Goal: Information Seeking & Learning: Learn about a topic

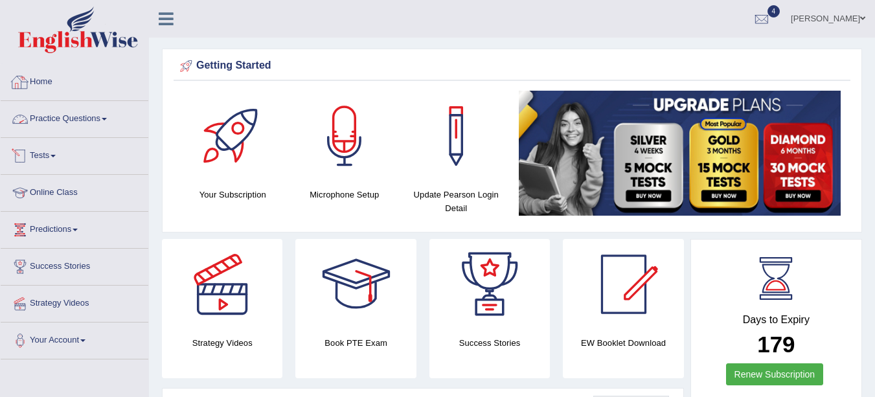
click at [106, 123] on link "Practice Questions" at bounding box center [75, 117] width 148 height 32
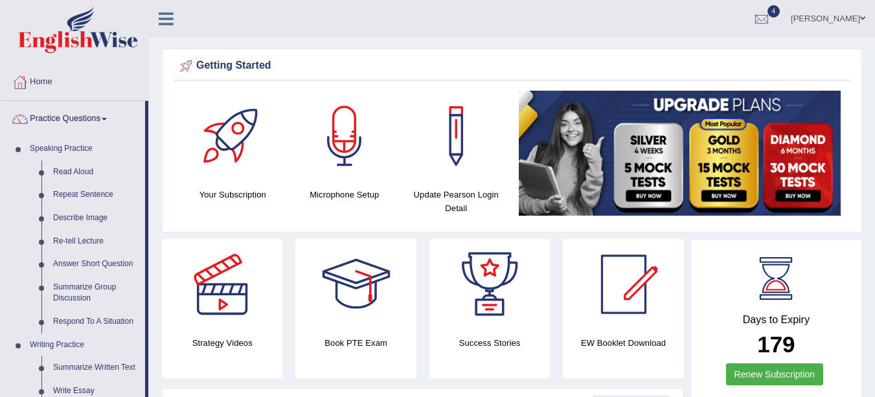
click at [86, 294] on link "Summarize Group Discussion" at bounding box center [96, 293] width 98 height 34
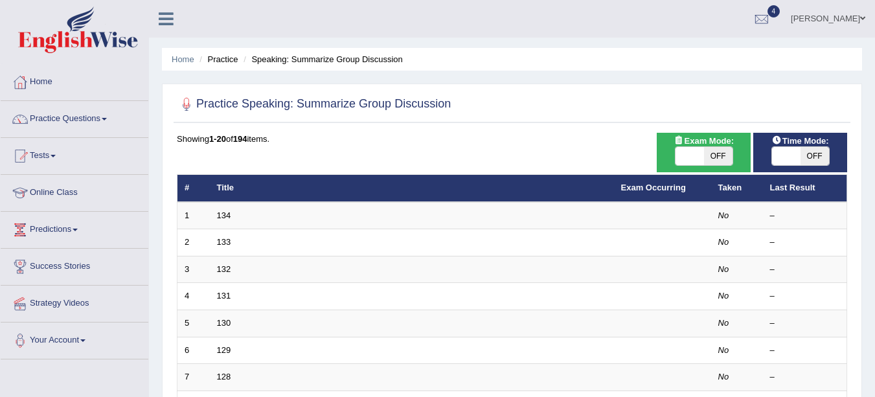
click at [237, 214] on td "134" at bounding box center [412, 215] width 404 height 27
click at [224, 214] on link "134" at bounding box center [224, 216] width 14 height 10
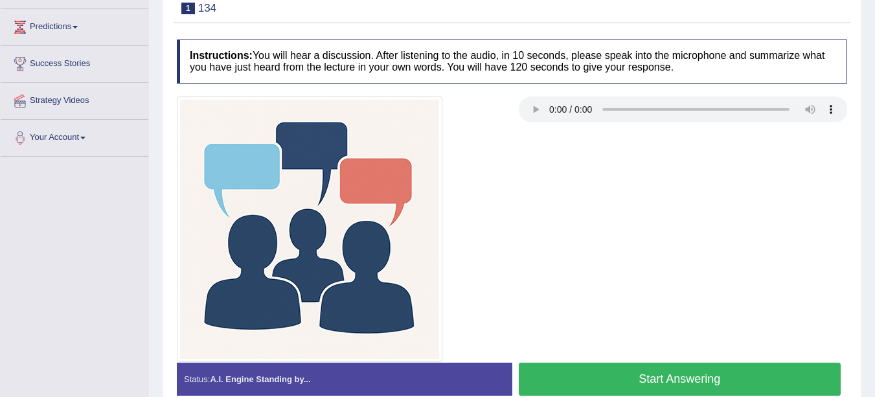
scroll to position [202, 0]
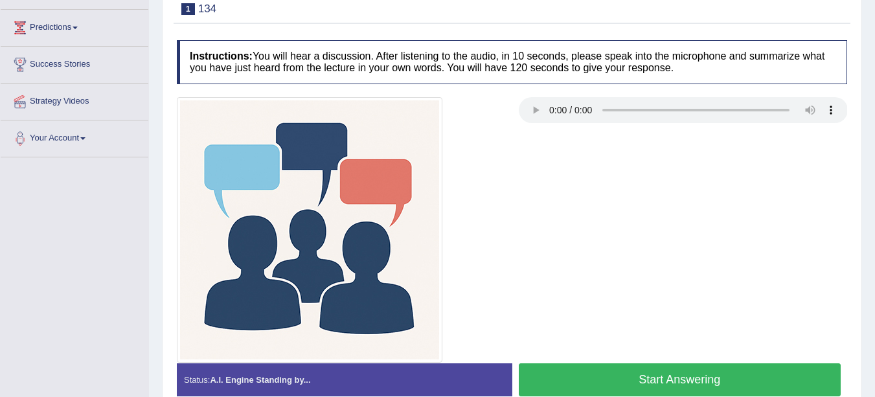
click at [651, 376] on button "Start Answering" at bounding box center [680, 380] width 323 height 33
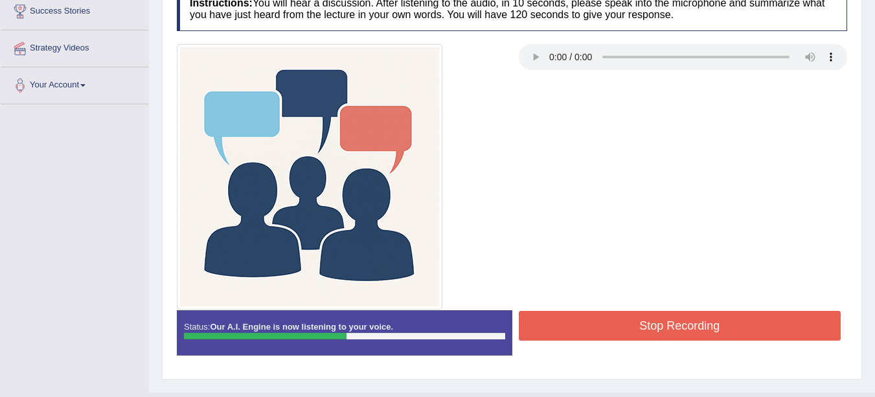
scroll to position [274, 0]
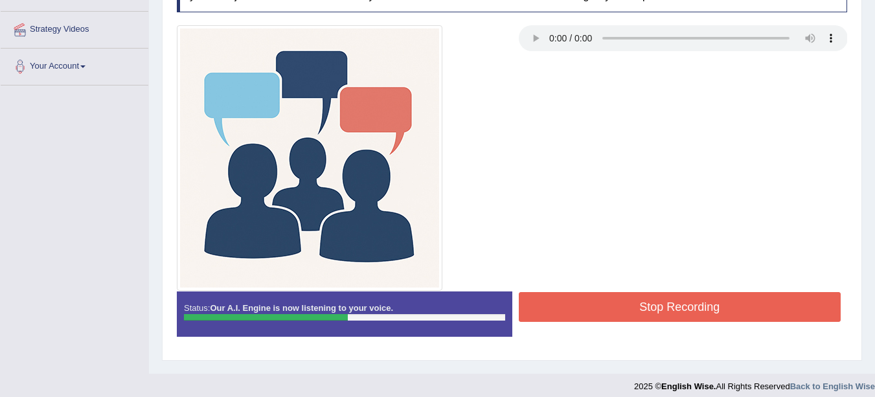
click at [735, 314] on button "Stop Recording" at bounding box center [680, 307] width 323 height 30
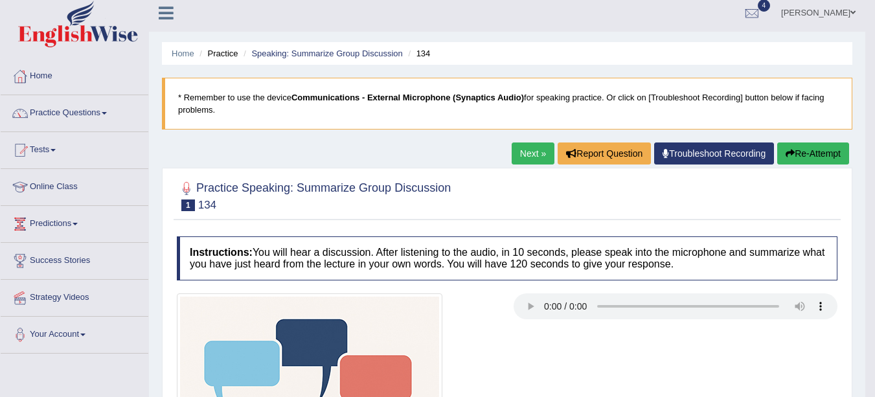
scroll to position [0, 0]
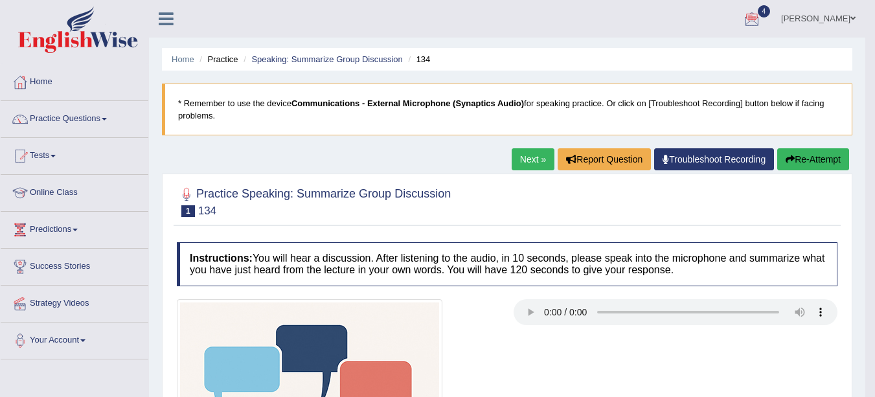
click at [529, 157] on link "Next »" at bounding box center [533, 159] width 43 height 22
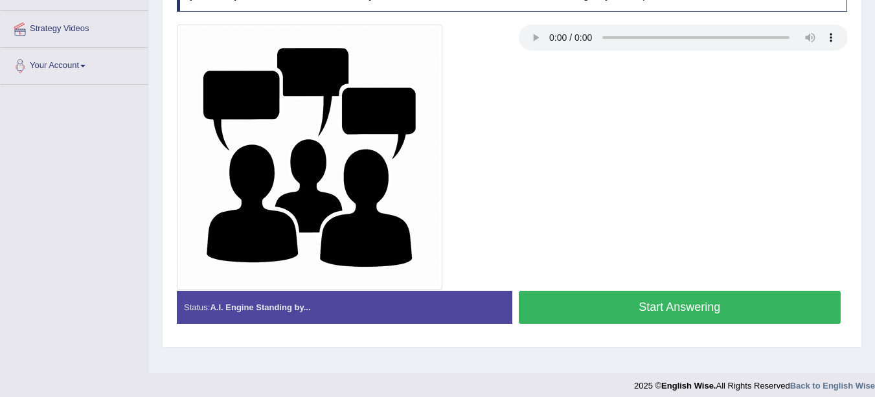
scroll to position [283, 0]
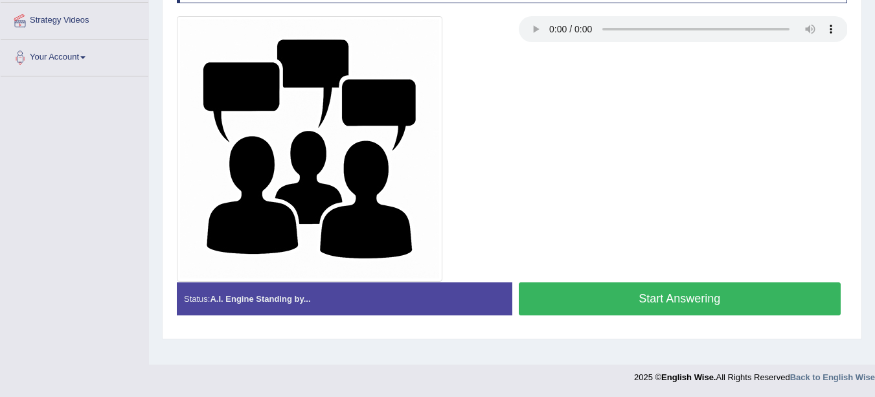
click at [731, 299] on button "Start Answering" at bounding box center [680, 299] width 323 height 33
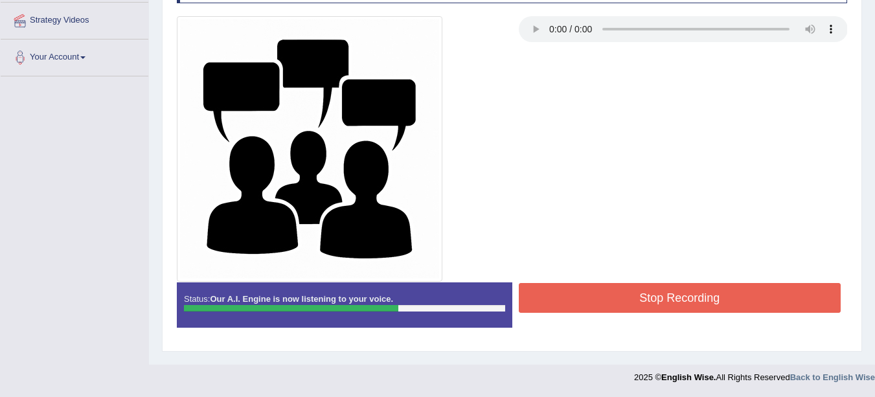
click at [721, 293] on button "Stop Recording" at bounding box center [680, 298] width 323 height 30
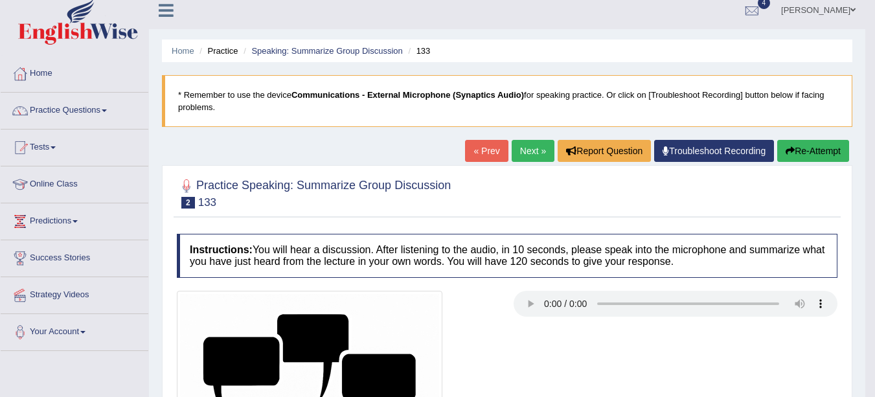
scroll to position [8, 0]
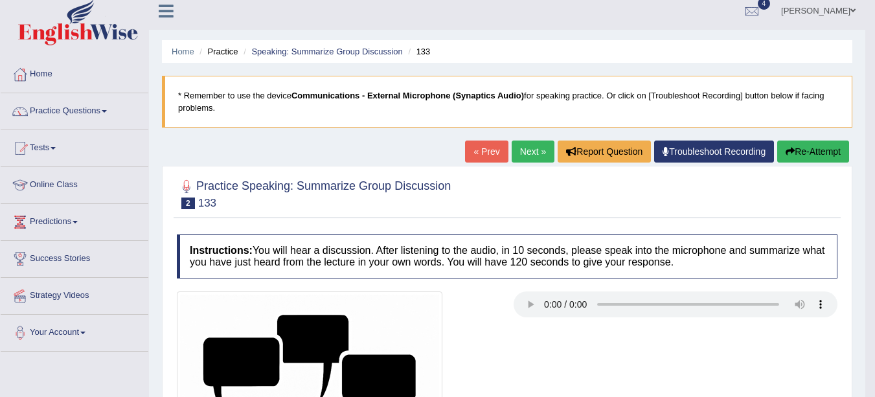
click at [67, 111] on link "Practice Questions" at bounding box center [75, 109] width 148 height 32
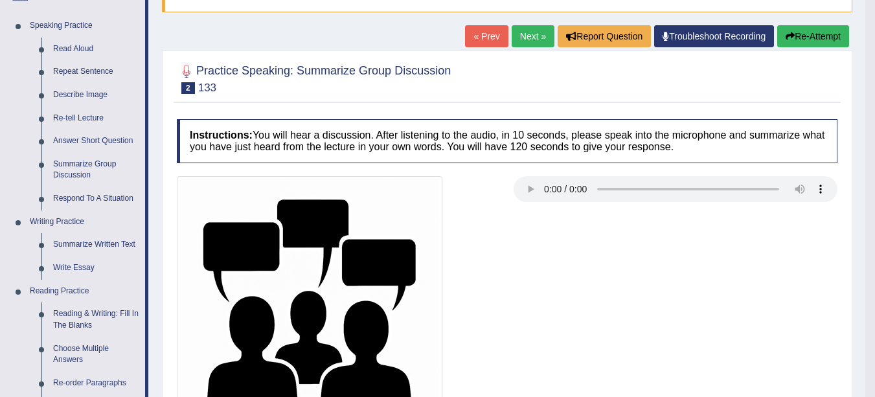
scroll to position [132, 0]
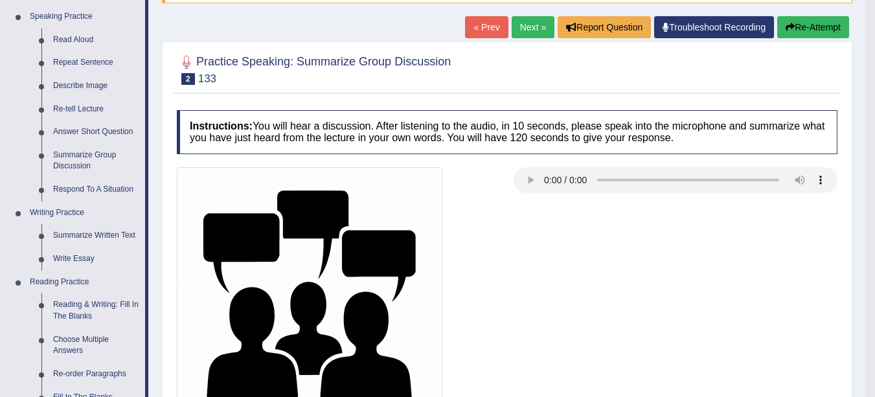
click at [84, 188] on link "Respond To A Situation" at bounding box center [96, 189] width 98 height 23
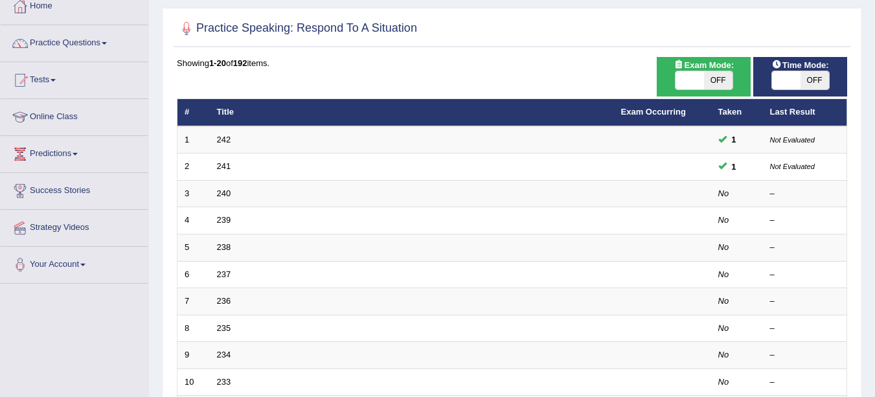
click at [249, 196] on td "240" at bounding box center [412, 193] width 404 height 27
click at [218, 191] on link "240" at bounding box center [224, 194] width 14 height 10
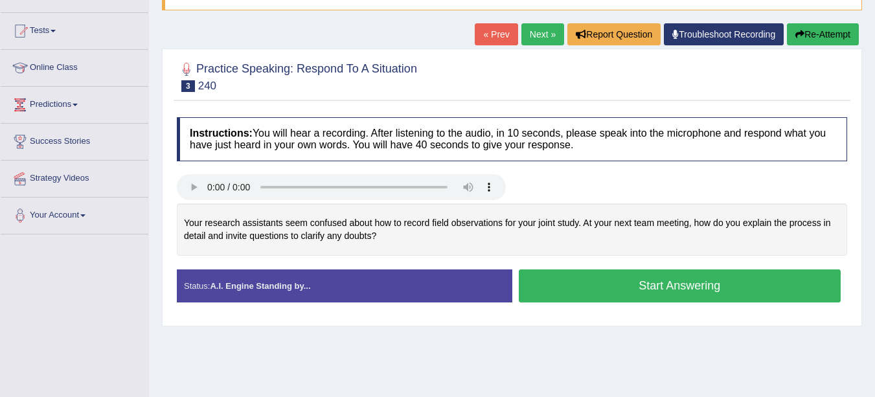
scroll to position [126, 0]
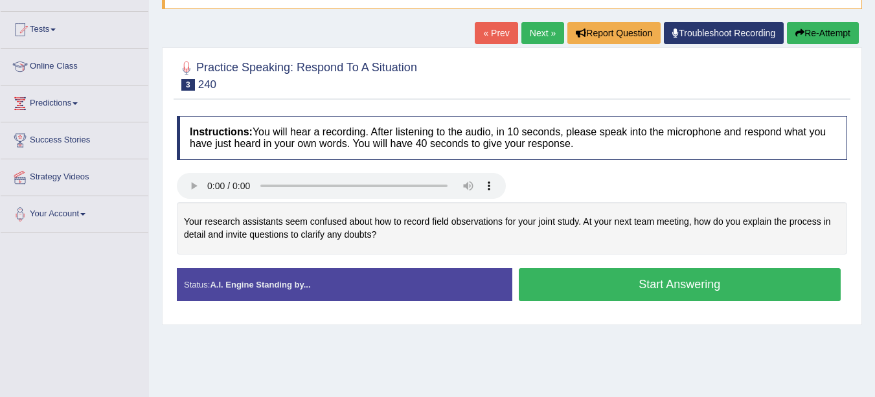
click at [643, 290] on button "Start Answering" at bounding box center [680, 284] width 323 height 33
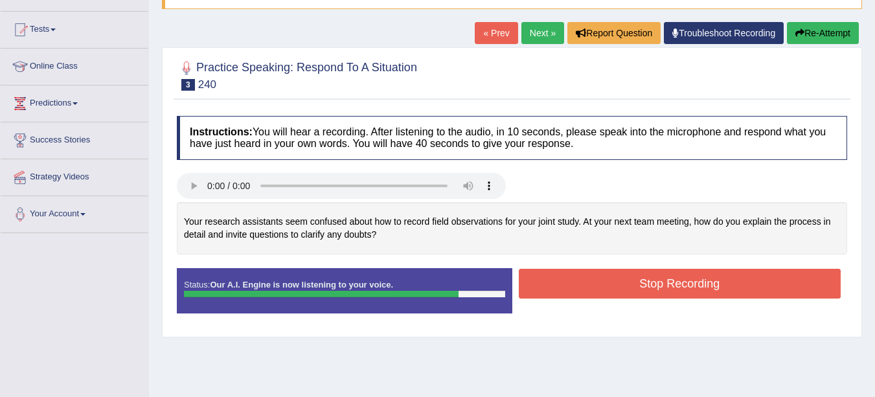
click at [618, 286] on button "Stop Recording" at bounding box center [680, 284] width 323 height 30
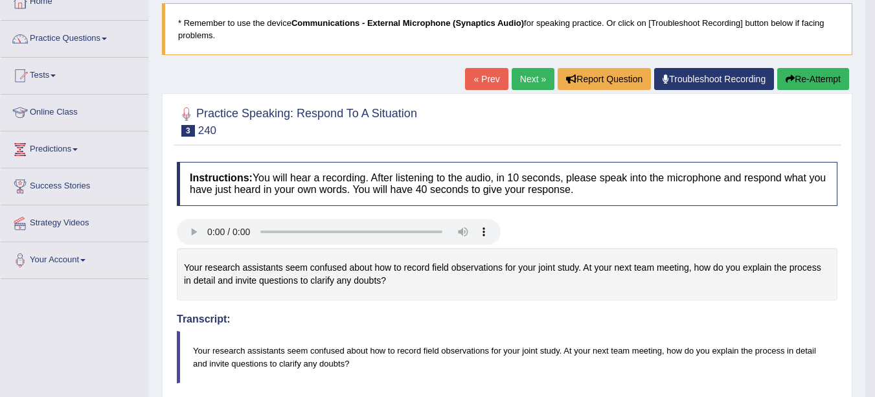
scroll to position [78, 0]
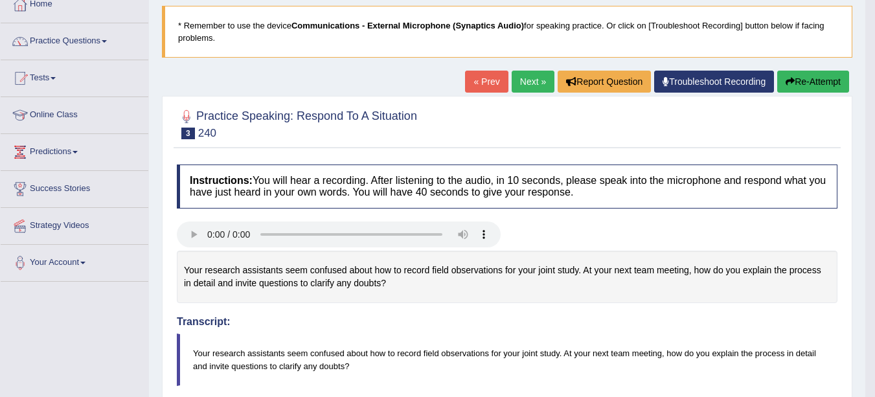
click at [527, 78] on link "Next »" at bounding box center [533, 82] width 43 height 22
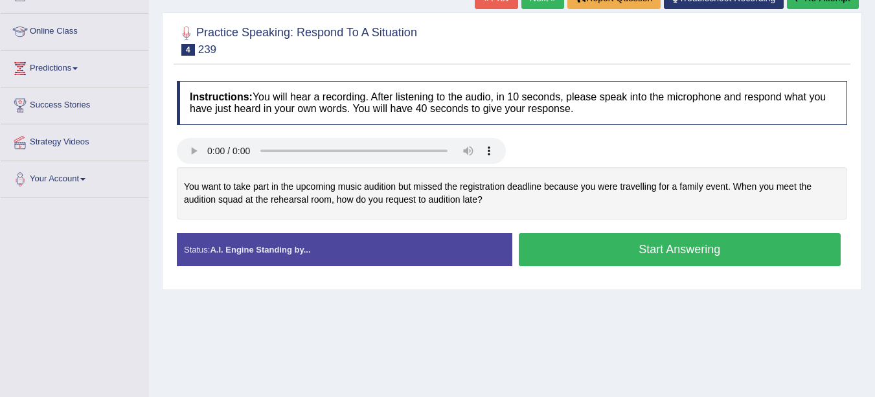
scroll to position [163, 0]
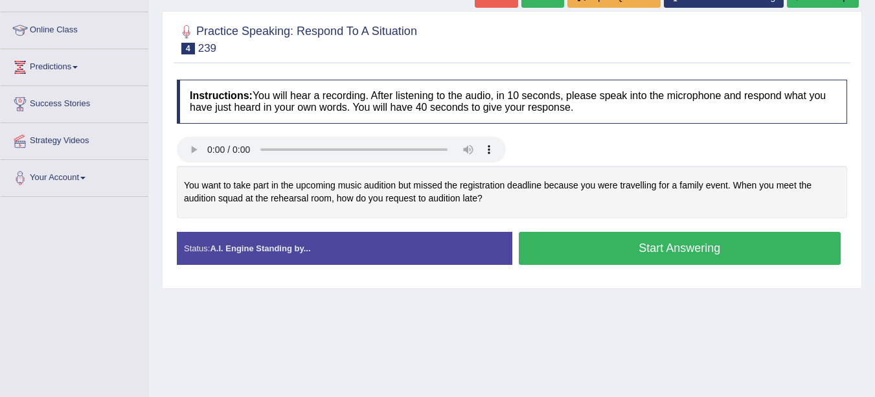
click at [667, 249] on button "Start Answering" at bounding box center [680, 248] width 323 height 33
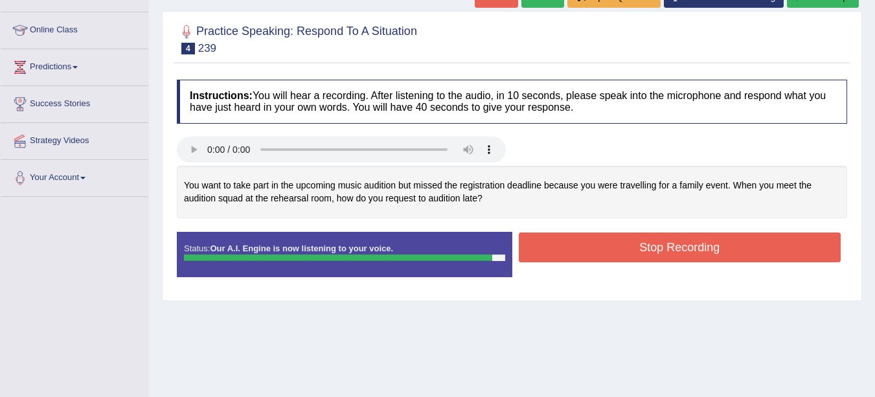
click at [588, 248] on button "Stop Recording" at bounding box center [680, 248] width 323 height 30
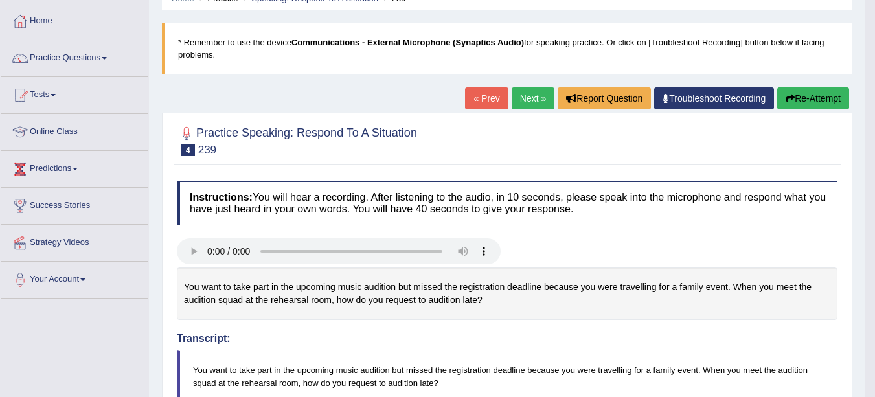
scroll to position [0, 0]
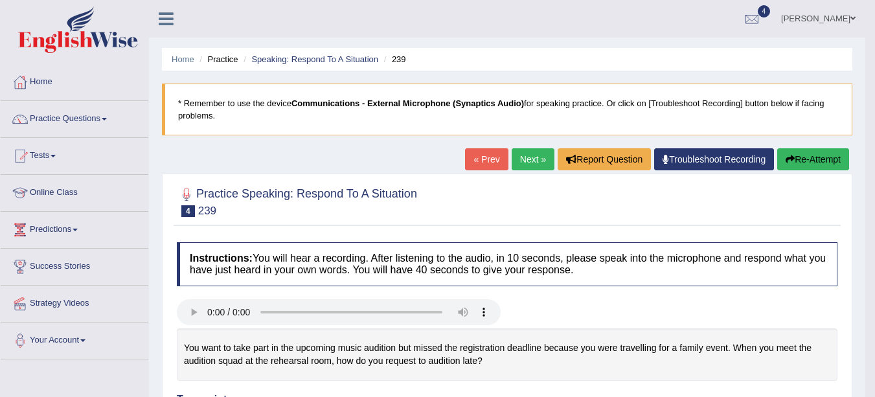
click at [524, 161] on link "Next »" at bounding box center [533, 159] width 43 height 22
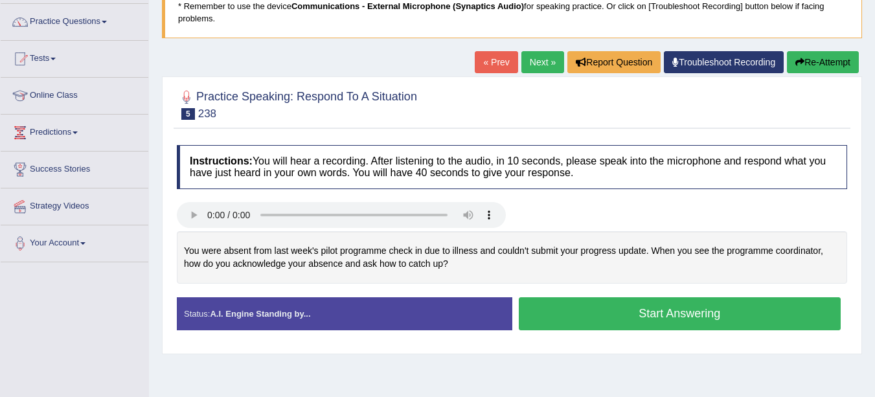
click at [611, 319] on button "Start Answering" at bounding box center [680, 313] width 323 height 33
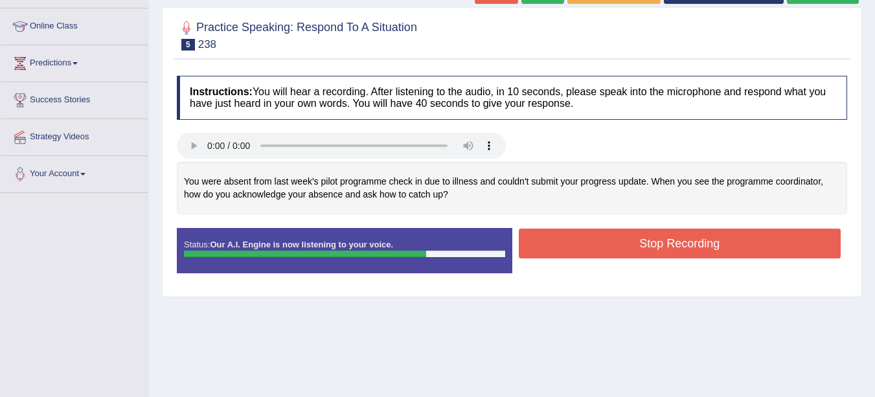
scroll to position [174, 0]
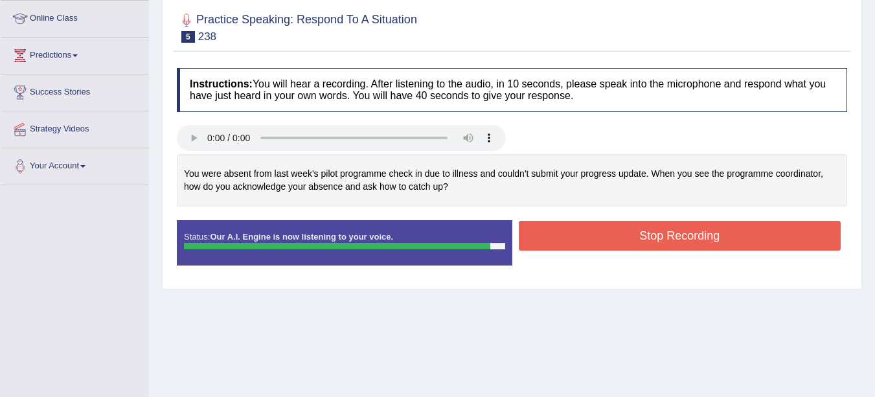
click at [630, 240] on button "Stop Recording" at bounding box center [680, 236] width 323 height 30
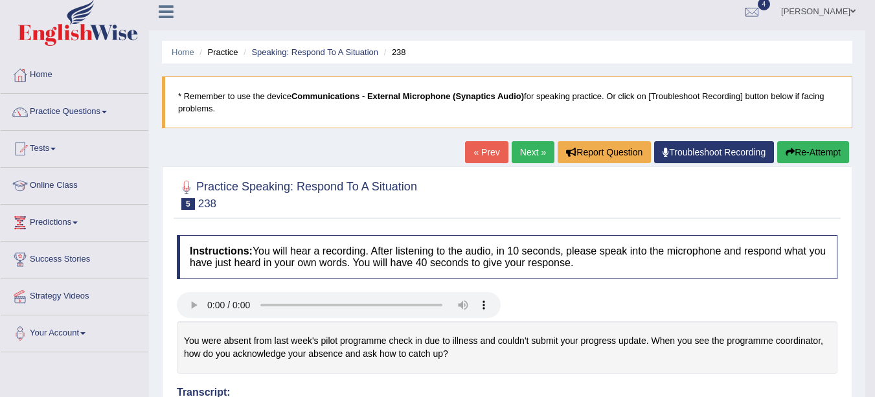
scroll to position [0, 0]
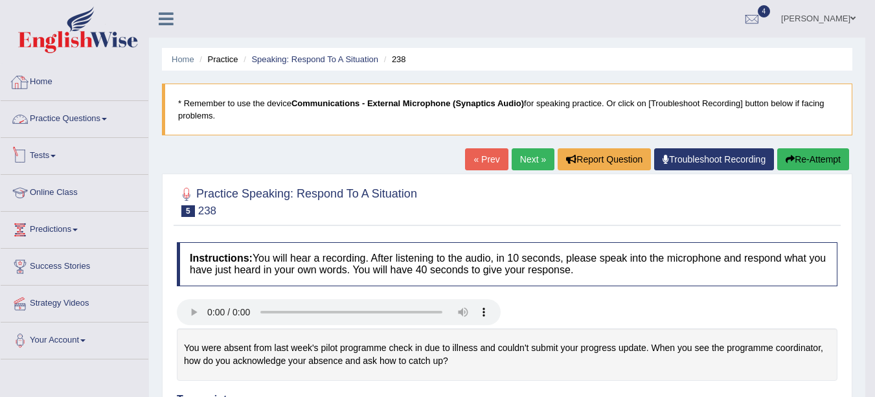
click at [89, 127] on link "Practice Questions" at bounding box center [75, 117] width 148 height 32
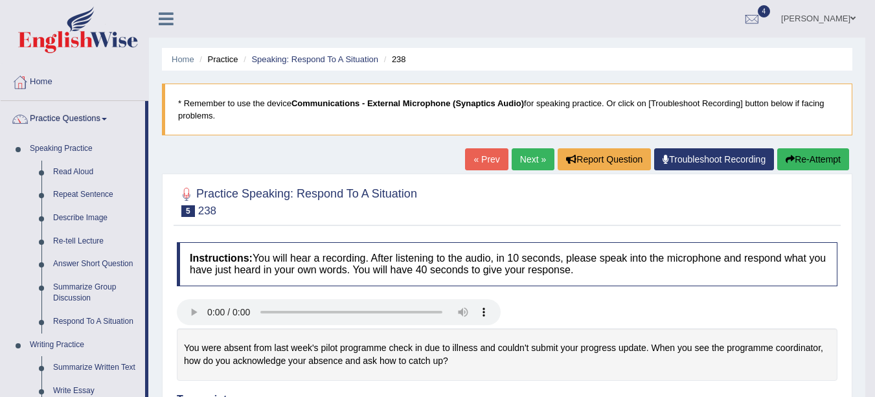
click at [82, 238] on link "Re-tell Lecture" at bounding box center [96, 241] width 98 height 23
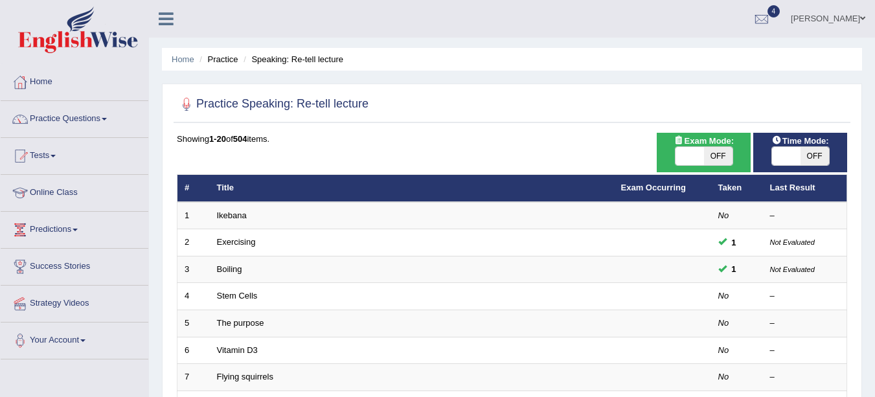
click at [231, 294] on link "Stem Cells" at bounding box center [237, 296] width 41 height 10
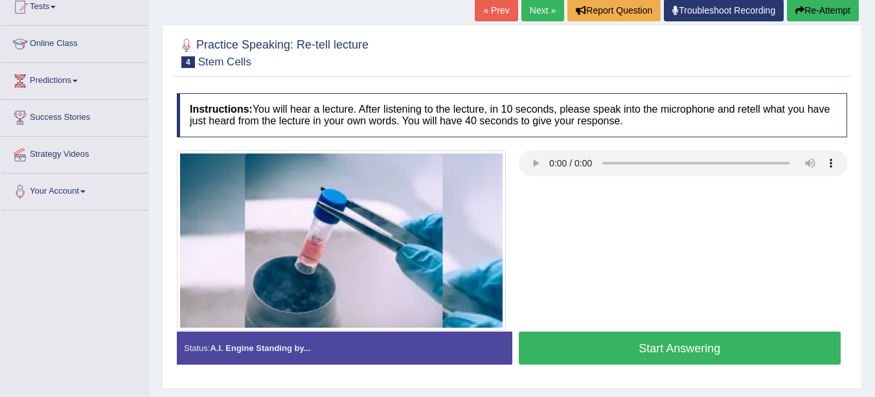
scroll to position [144, 0]
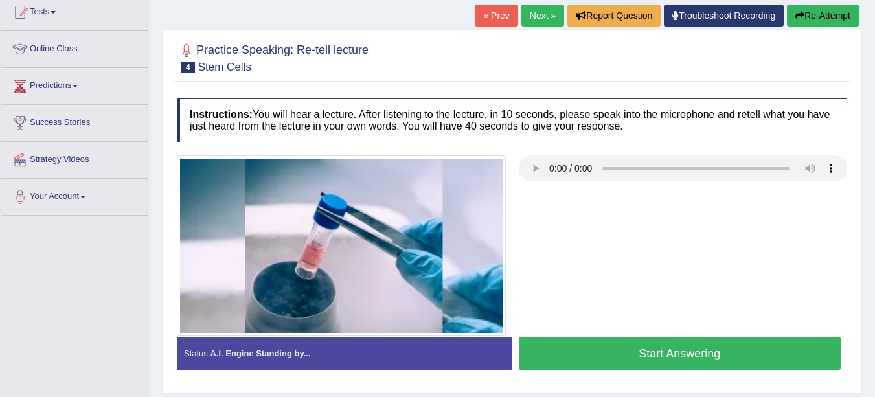
click at [711, 362] on button "Start Answering" at bounding box center [680, 353] width 323 height 33
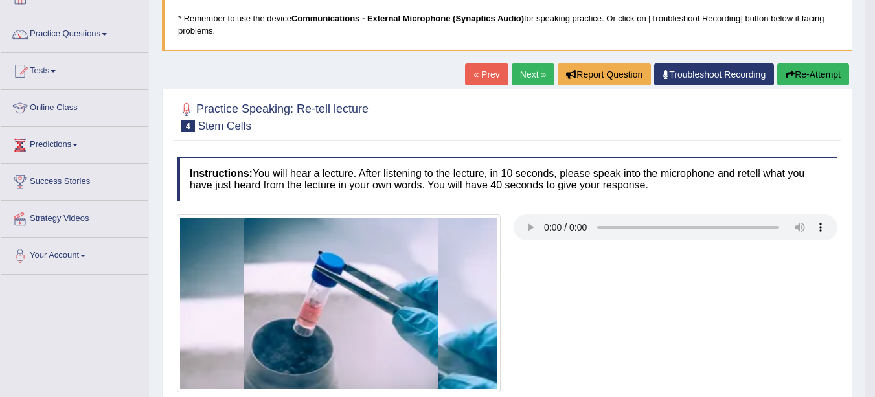
scroll to position [0, 0]
